Goal: Task Accomplishment & Management: Use online tool/utility

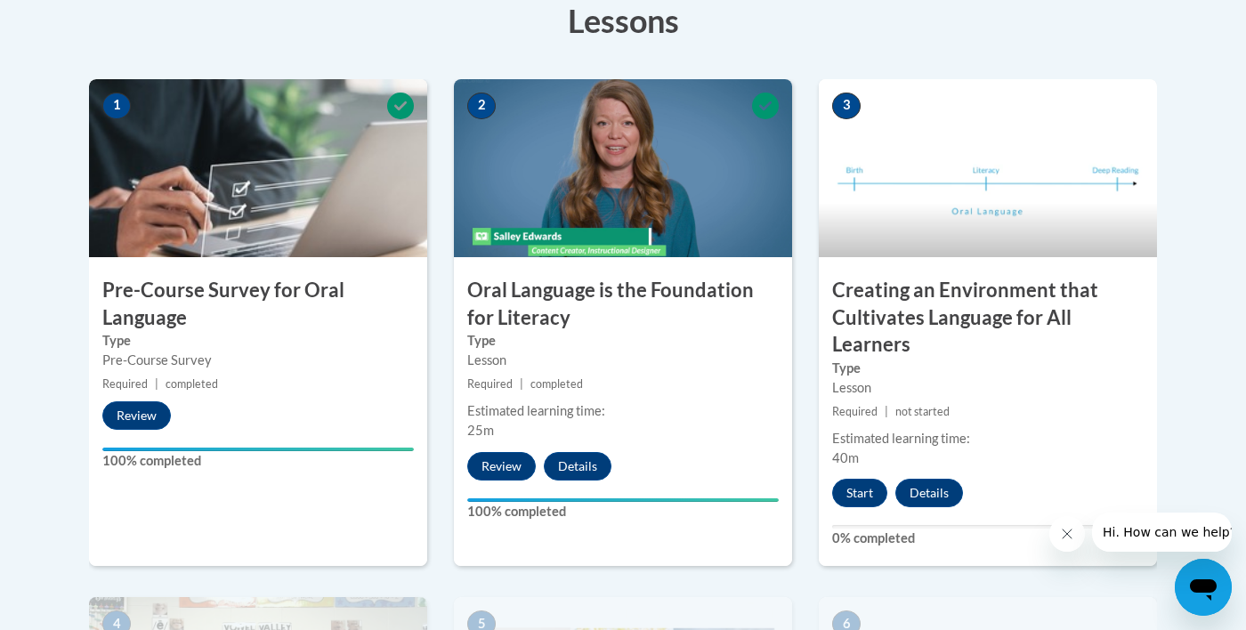
scroll to position [521, 0]
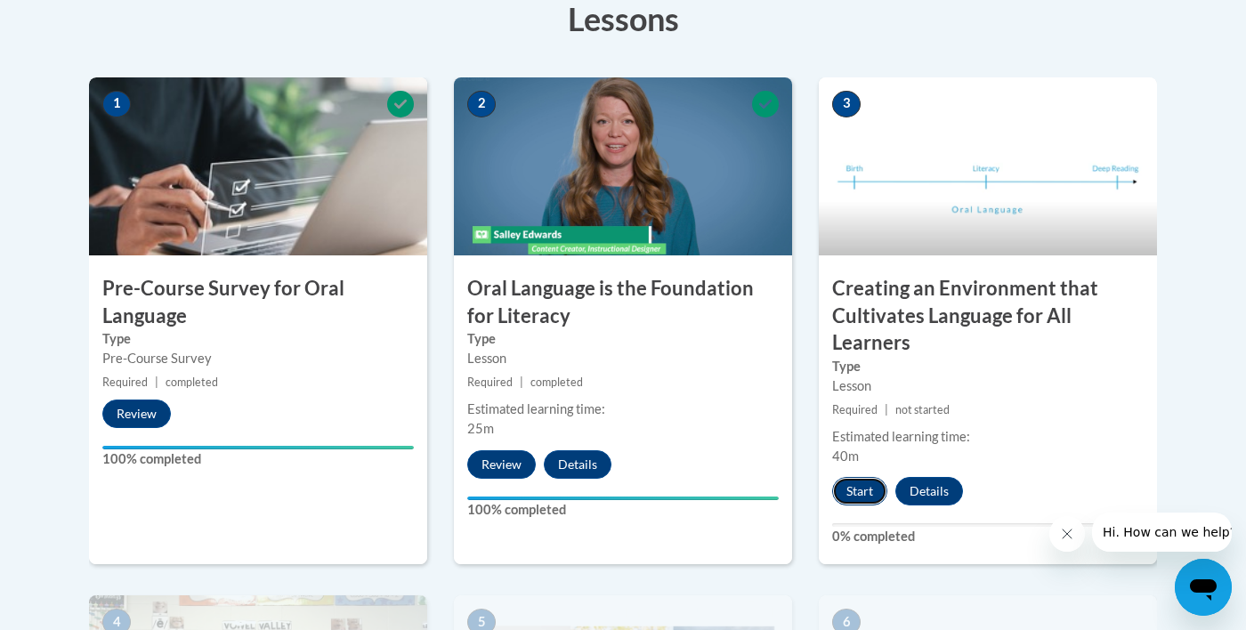
click at [863, 498] on button "Start" at bounding box center [859, 491] width 55 height 28
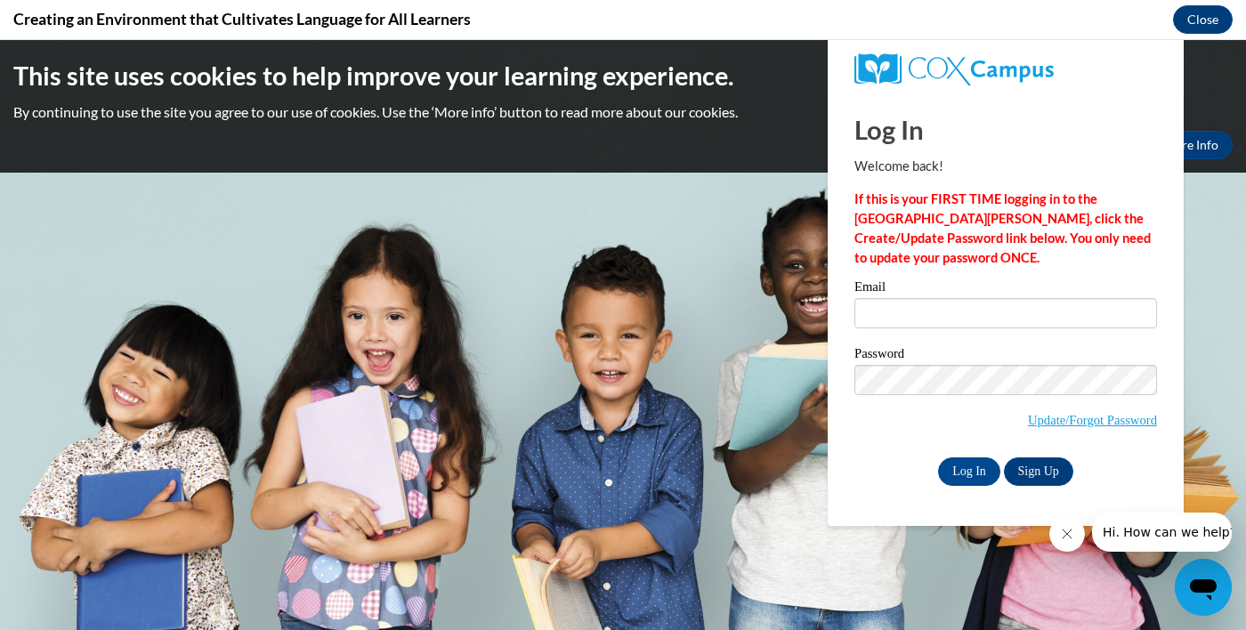
scroll to position [0, 0]
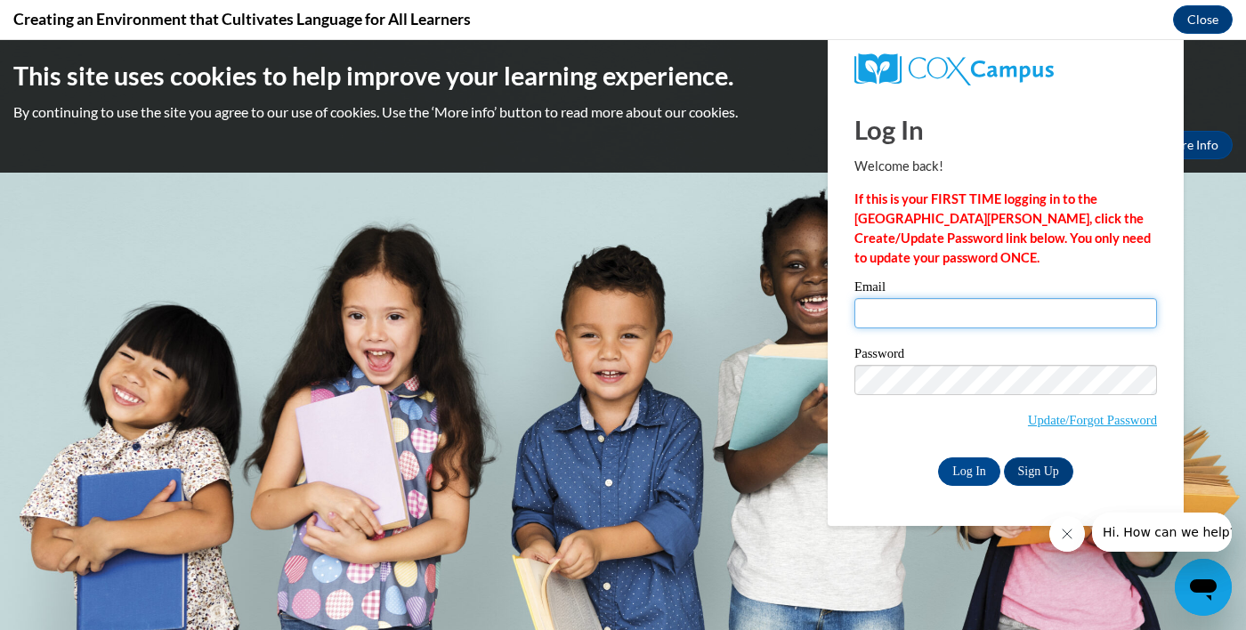
click at [963, 316] on input "Email" at bounding box center [1005, 313] width 303 height 30
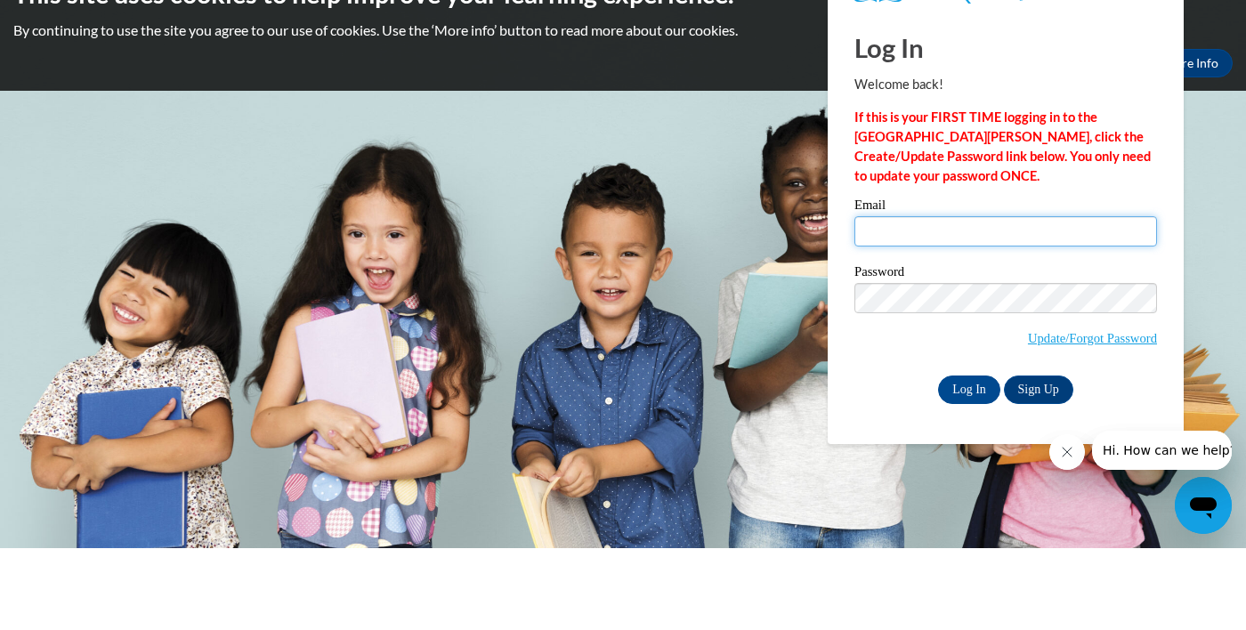
type input "kai.mccombs@sccpss.com"
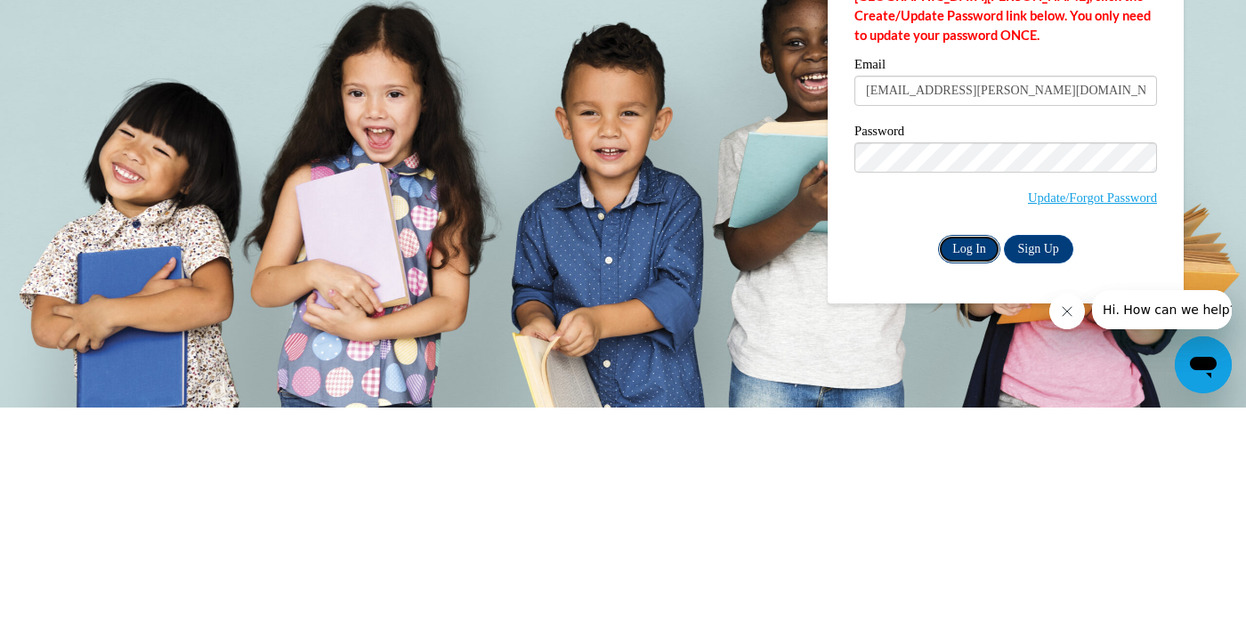
click at [964, 252] on input "Log In" at bounding box center [969, 249] width 62 height 28
